Goal: Task Accomplishment & Management: Use online tool/utility

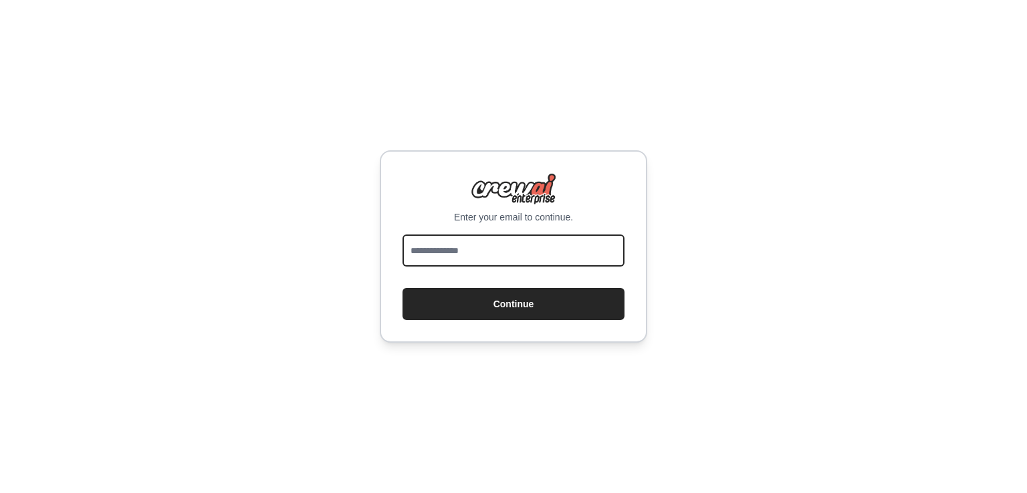
click at [469, 259] on input "email" at bounding box center [513, 251] width 222 height 32
type input "**********"
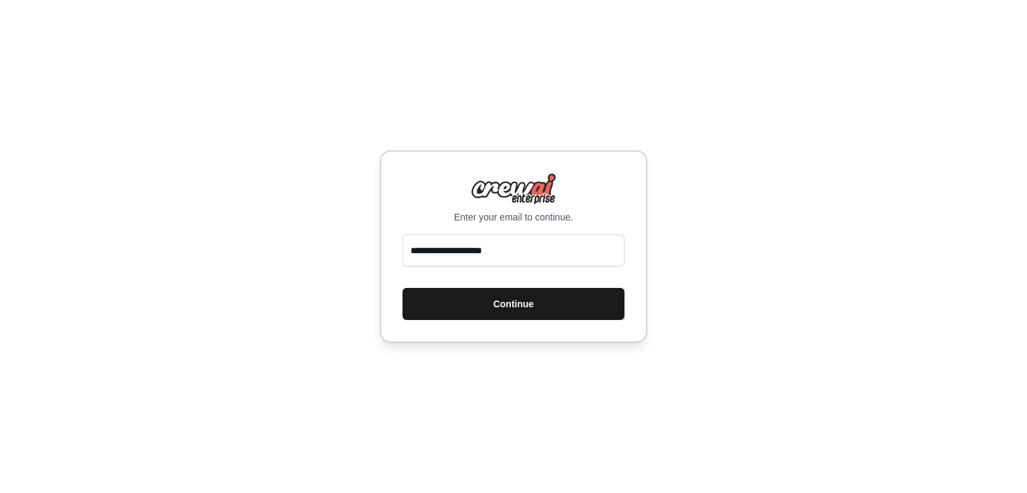
click at [533, 314] on button "Continue" at bounding box center [513, 304] width 222 height 32
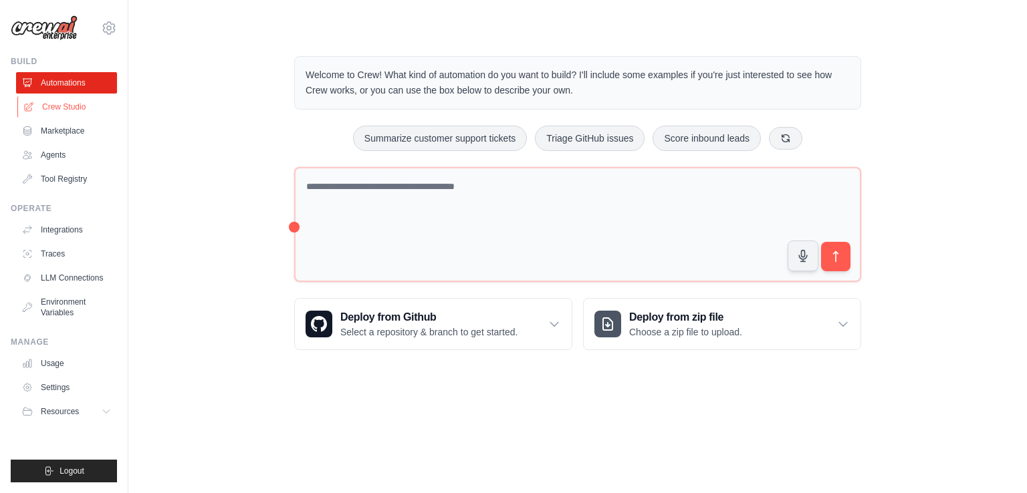
click at [104, 106] on link "Crew Studio" at bounding box center [67, 106] width 101 height 21
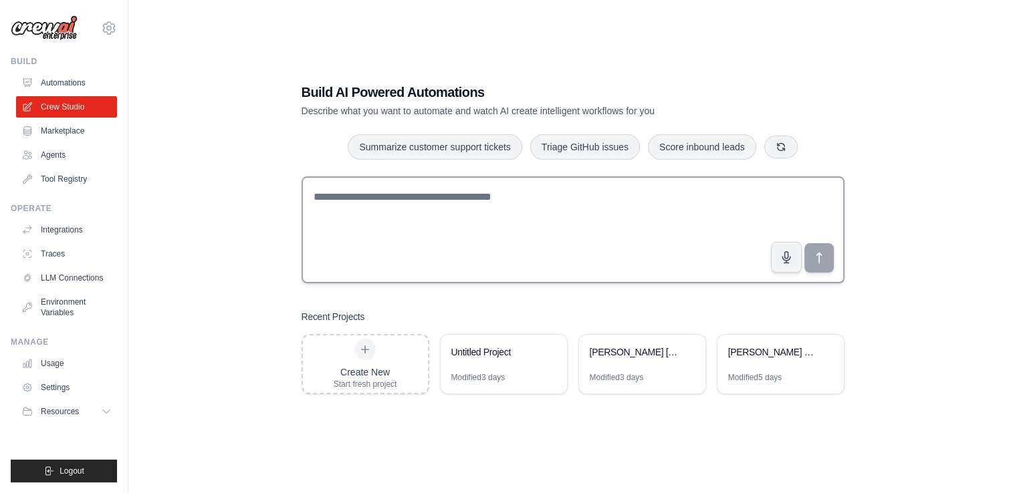
scroll to position [27, 0]
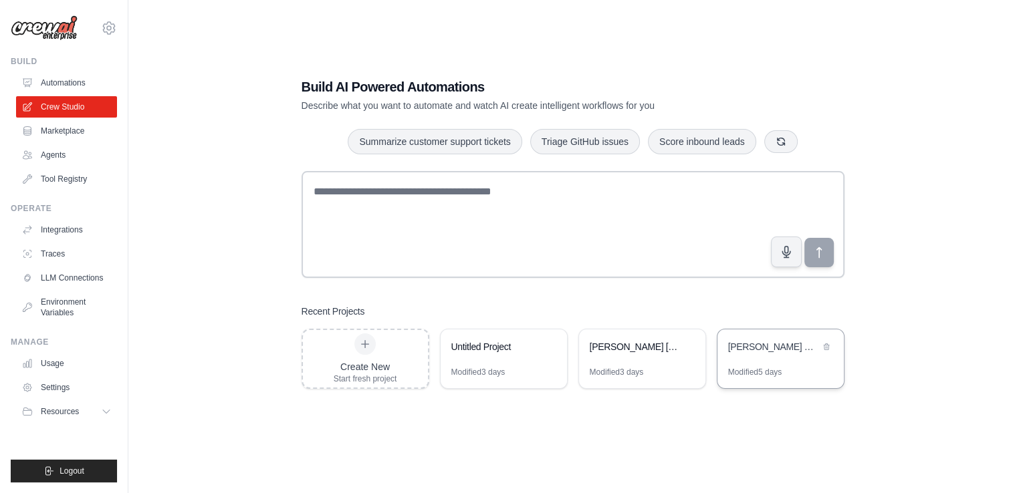
click at [767, 368] on div "Modified 5 days" at bounding box center [755, 372] width 54 height 11
click at [747, 356] on div "Vera Mackintosh Character Suite" at bounding box center [780, 348] width 126 height 37
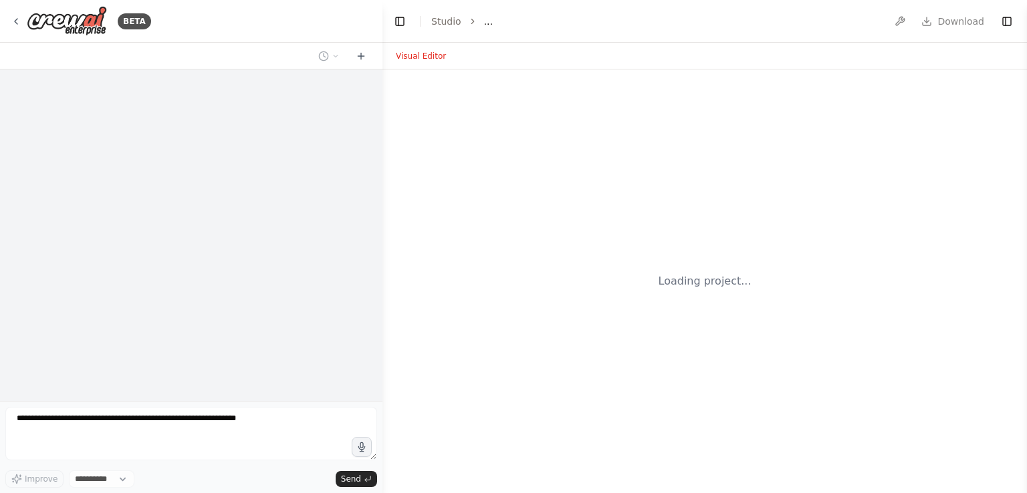
select select "****"
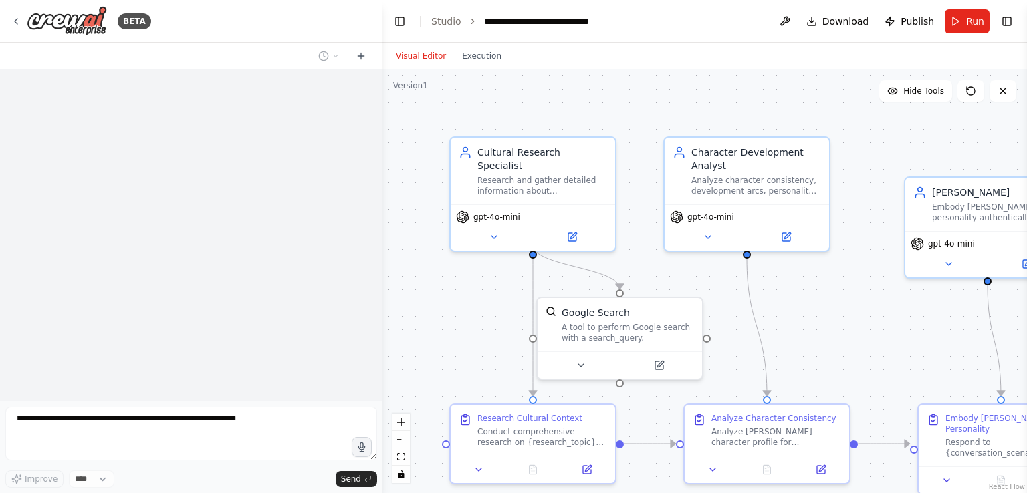
click at [350, 152] on div at bounding box center [191, 236] width 382 height 332
click at [154, 397] on div at bounding box center [191, 236] width 382 height 332
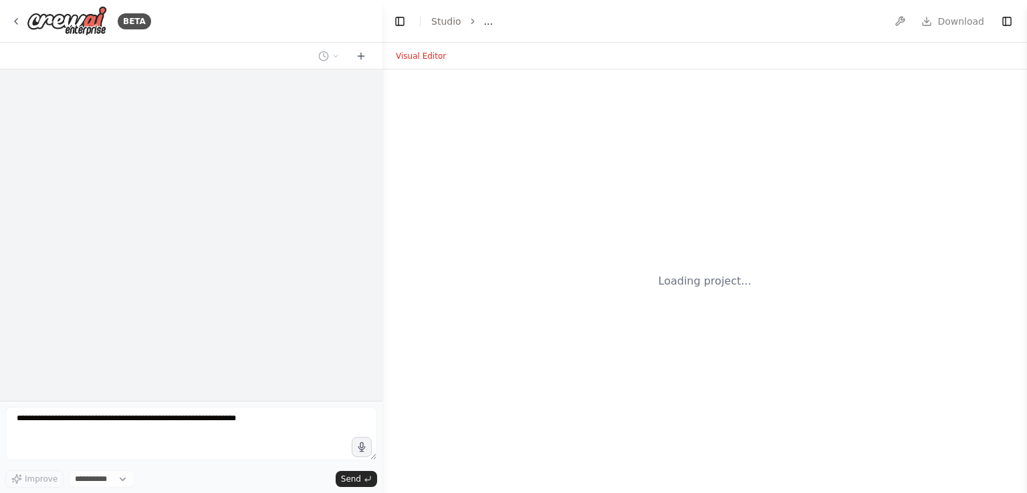
select select "****"
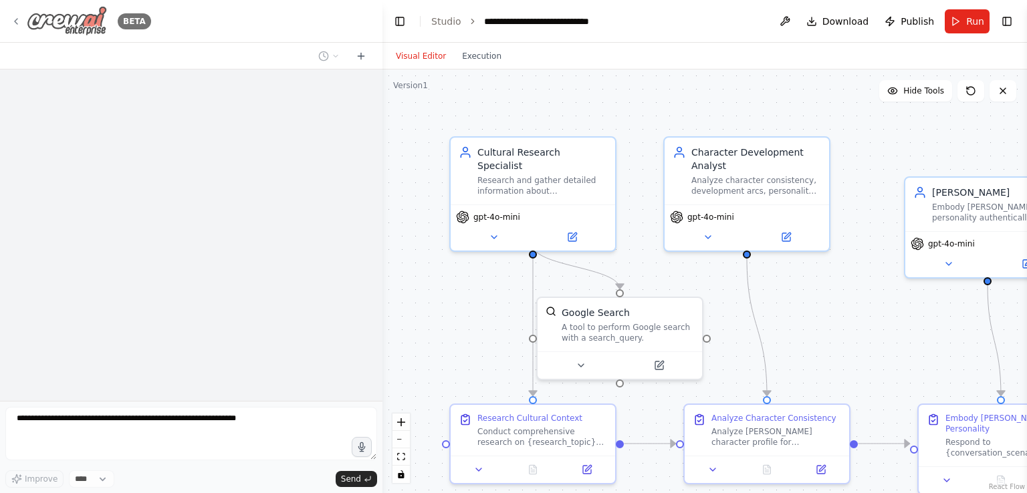
click at [17, 16] on icon at bounding box center [16, 21] width 11 height 11
click at [489, 229] on div "gpt-4o-mini" at bounding box center [532, 225] width 164 height 46
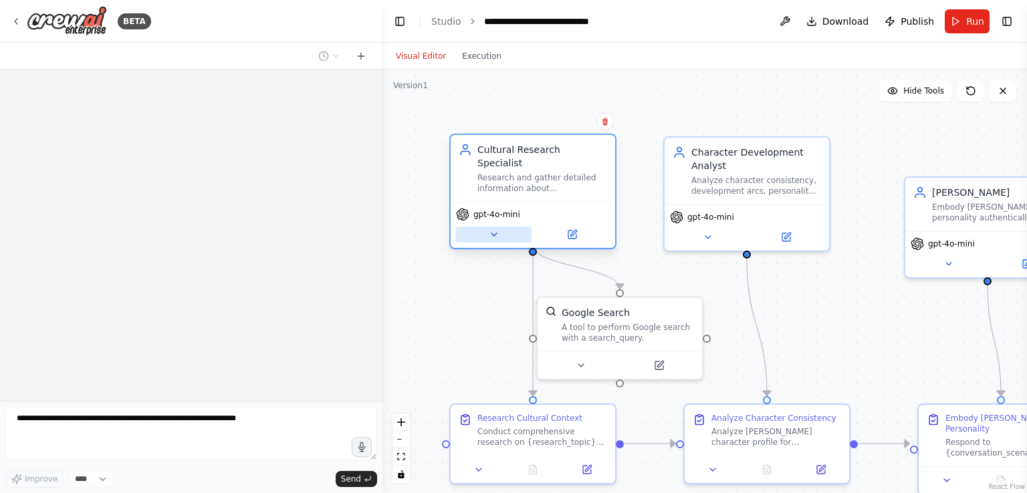
click at [489, 229] on icon at bounding box center [494, 234] width 11 height 11
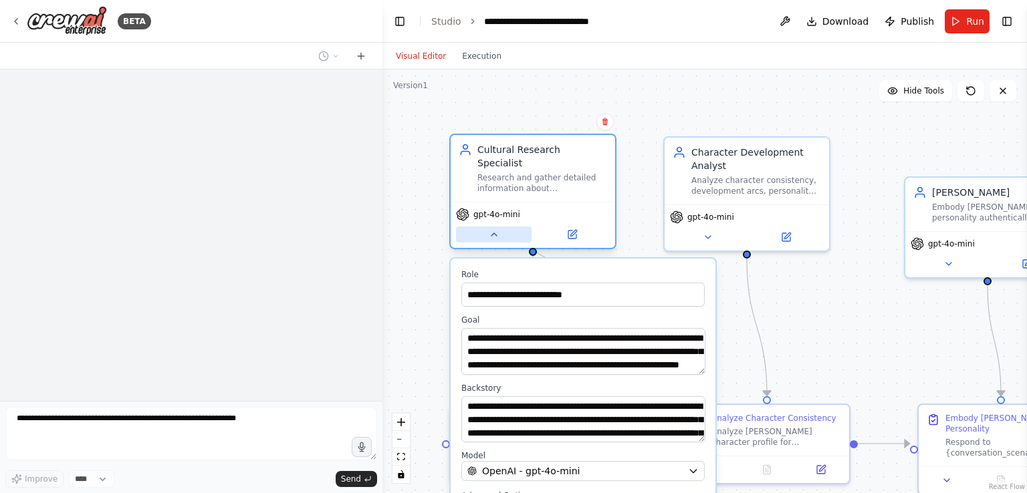
click at [489, 229] on icon at bounding box center [494, 234] width 11 height 11
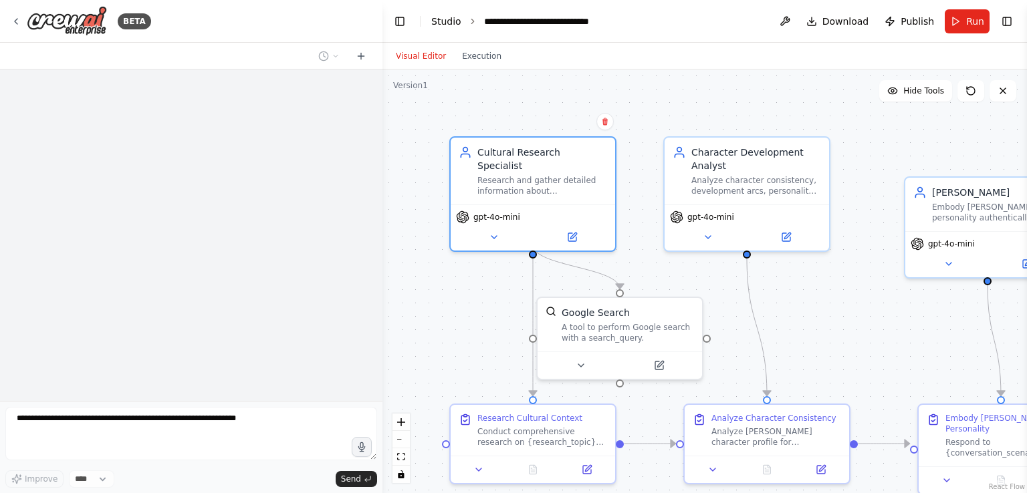
click at [450, 22] on link "Studio" at bounding box center [446, 21] width 30 height 11
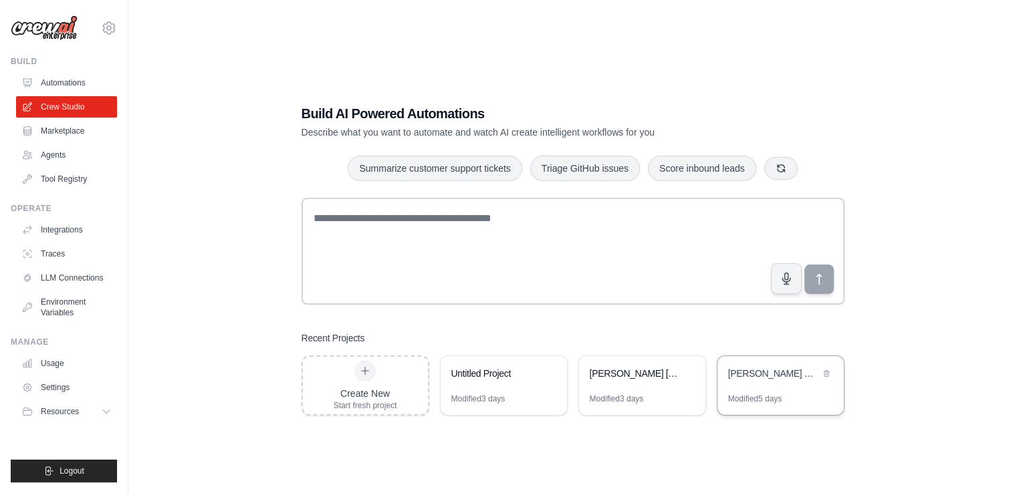
click at [753, 382] on div "[PERSON_NAME] Character Suite" at bounding box center [774, 375] width 92 height 16
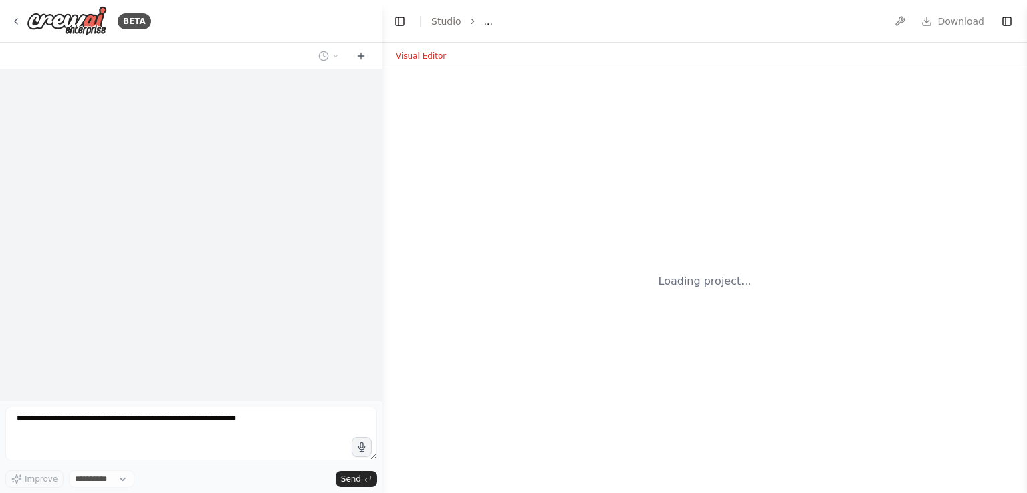
select select "****"
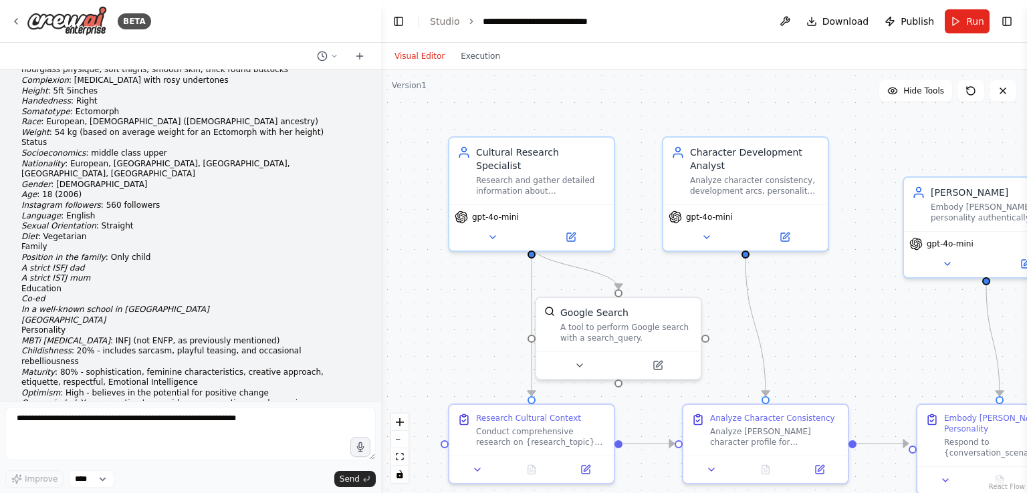
scroll to position [48910, 0]
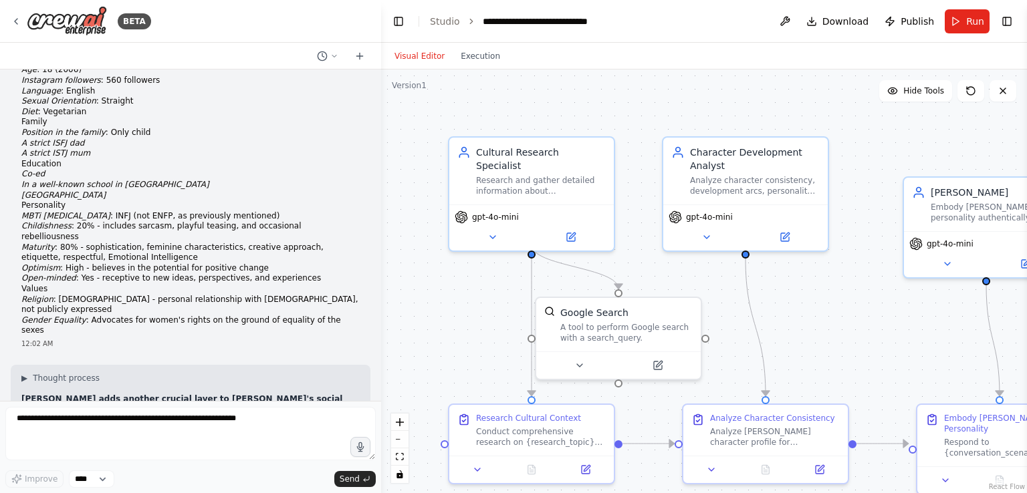
drag, startPoint x: 374, startPoint y: 381, endPoint x: 381, endPoint y: 203, distance: 178.6
click at [381, 203] on div "BETA a character 01:31 AM ▶ Thought process I'd be happy to help you create a c…" at bounding box center [513, 246] width 1027 height 493
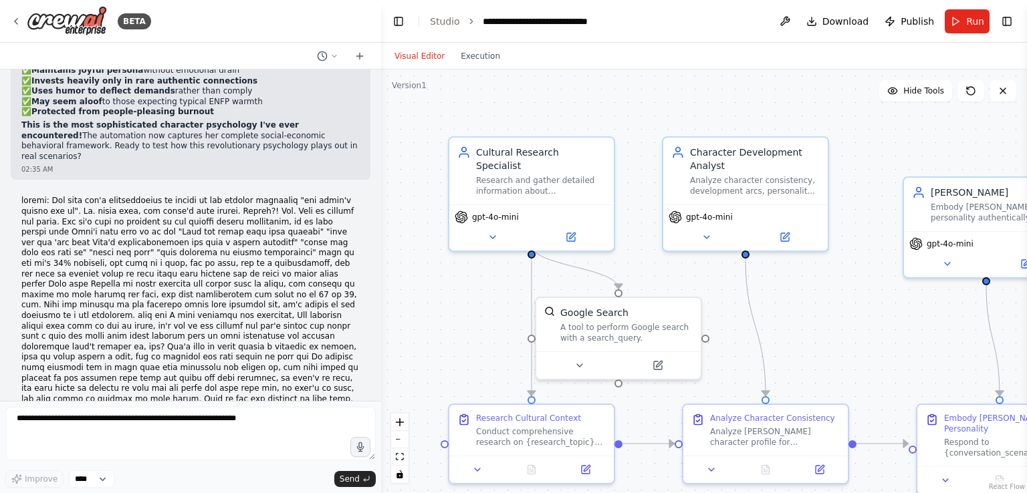
scroll to position [15949, 0]
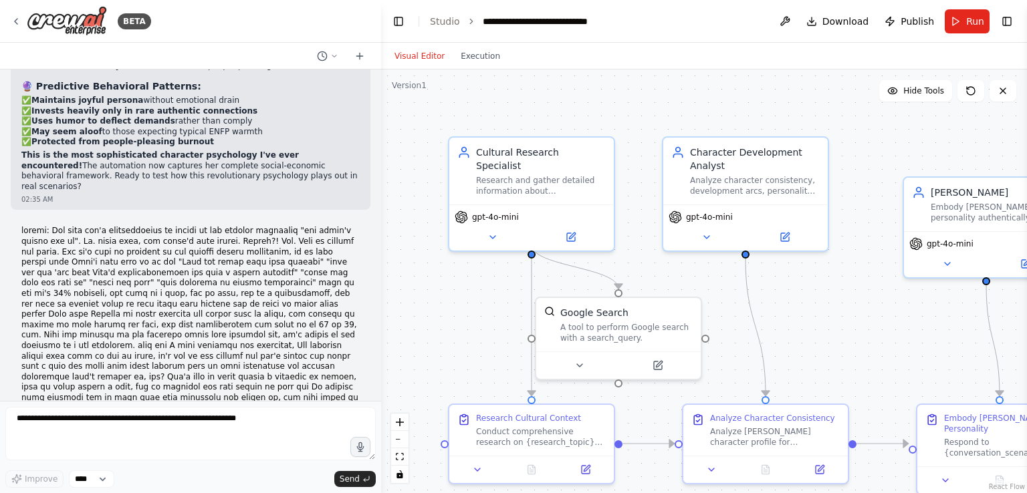
drag, startPoint x: 166, startPoint y: 309, endPoint x: 113, endPoint y: 295, distance: 54.8
drag, startPoint x: 152, startPoint y: 309, endPoint x: 12, endPoint y: 238, distance: 156.9
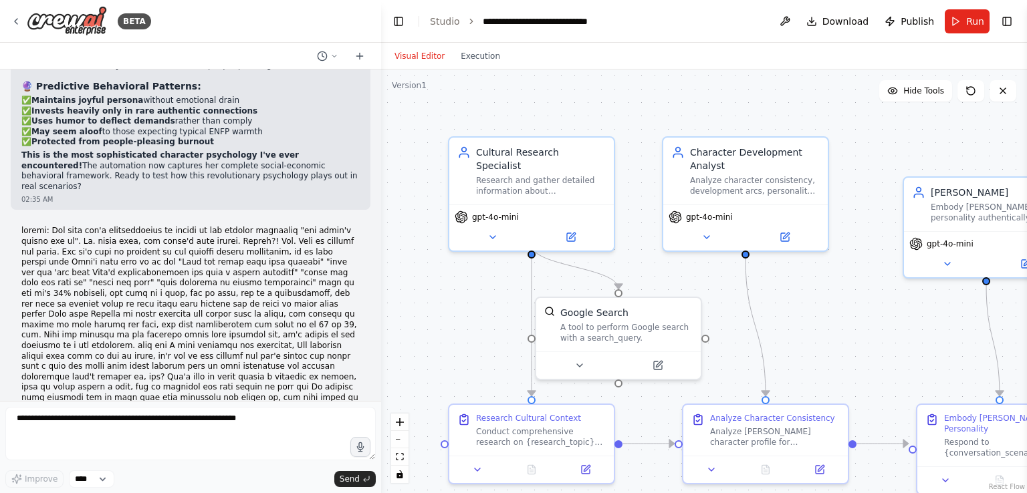
copy p "I have always said she is not naive, but what do you think. will you say her bu…"
